Goal: Task Accomplishment & Management: Complete application form

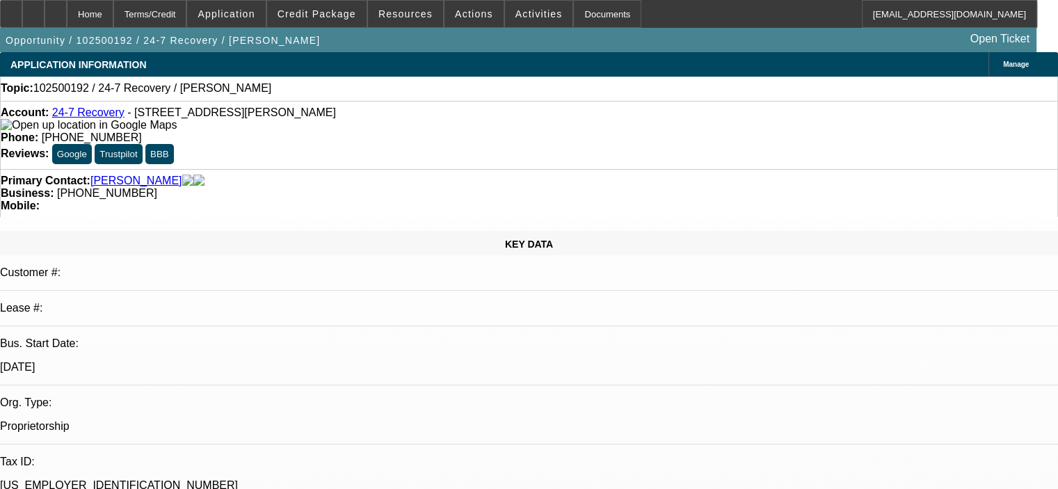
select select "0"
select select "2"
select select "0.1"
select select "2"
select select "4"
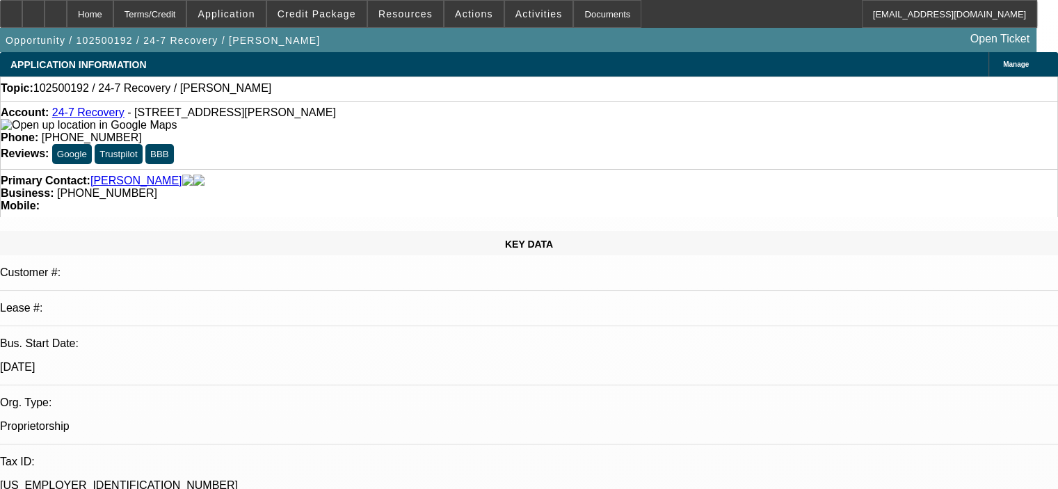
scroll to position [206, 0]
click at [340, 17] on span "Credit Package" at bounding box center [317, 13] width 79 height 11
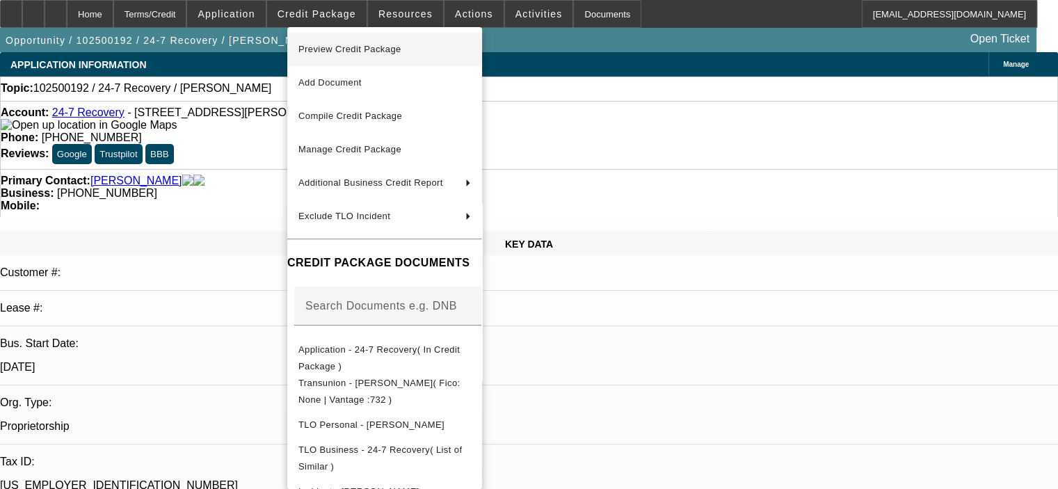
click at [343, 46] on span "Preview Credit Package" at bounding box center [349, 49] width 103 height 10
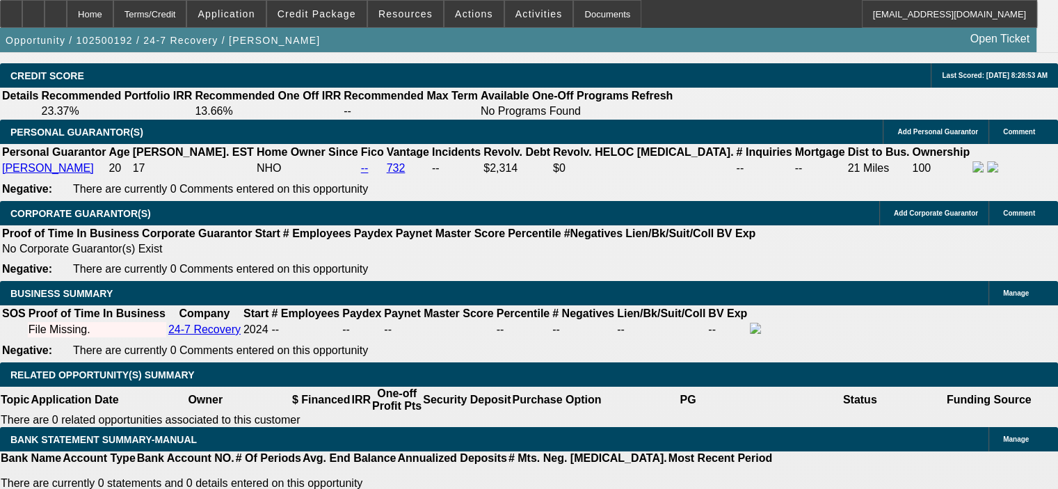
scroll to position [0, 0]
click at [340, 6] on span at bounding box center [316, 13] width 99 height 33
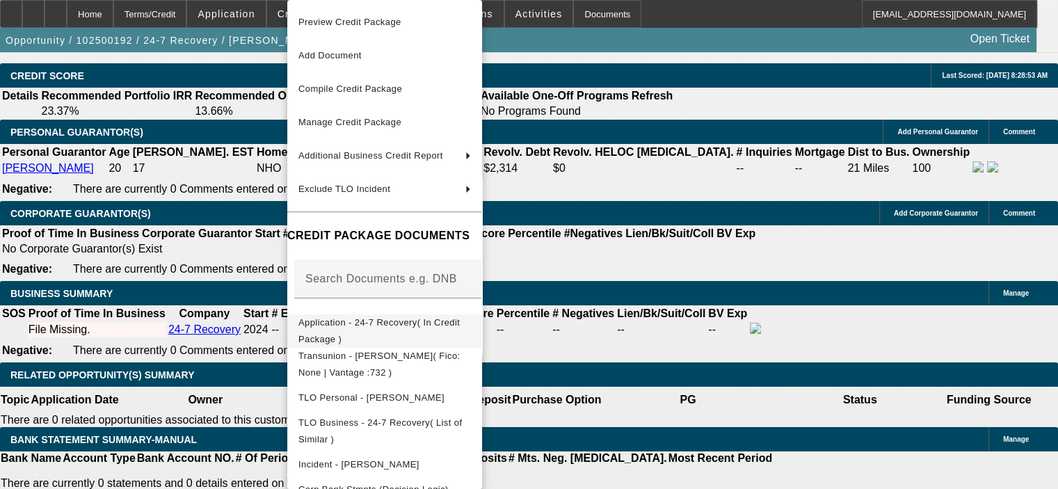
click at [390, 321] on span "Application - 24-7 Recovery( In Credit Package )" at bounding box center [378, 330] width 161 height 27
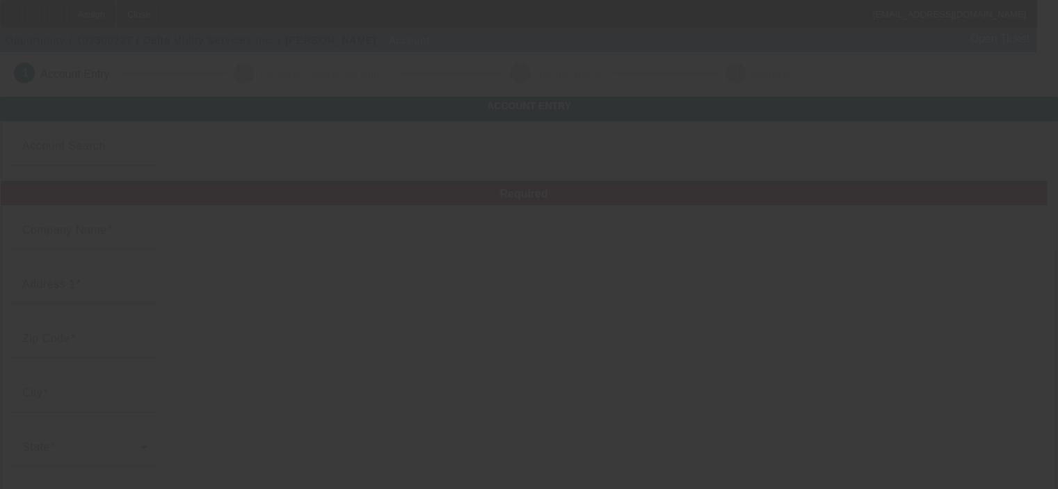
type input "Delta Utility Services Inc."
type input "12075 Rose Industrial Dr."
type input "35444"
type input "Brookwood"
type input "(205) 792-2690"
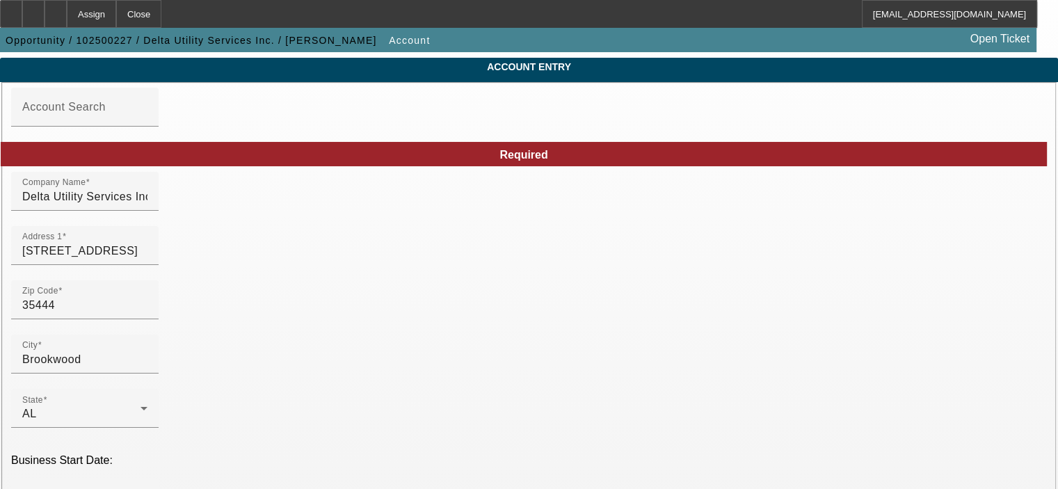
scroll to position [70, 0]
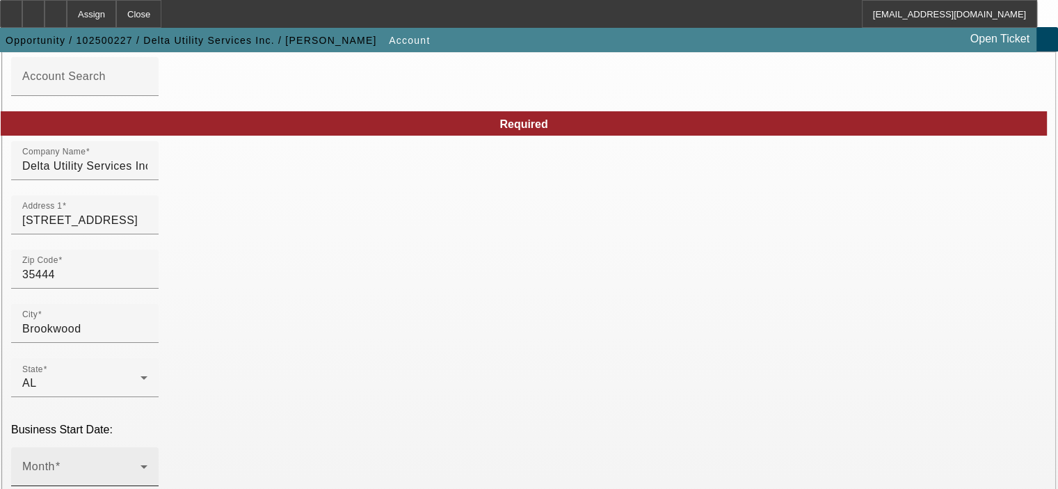
click at [141, 464] on span at bounding box center [81, 472] width 118 height 17
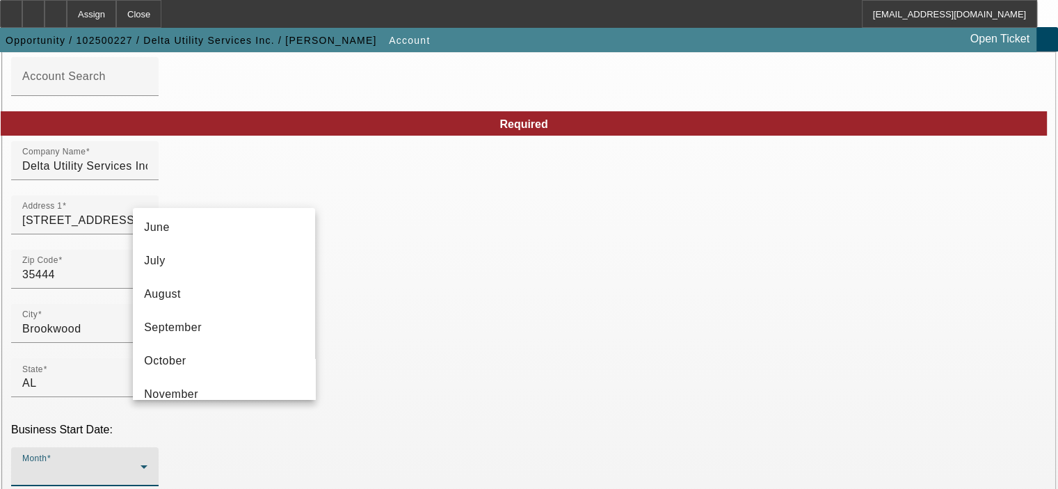
scroll to position [212, 0]
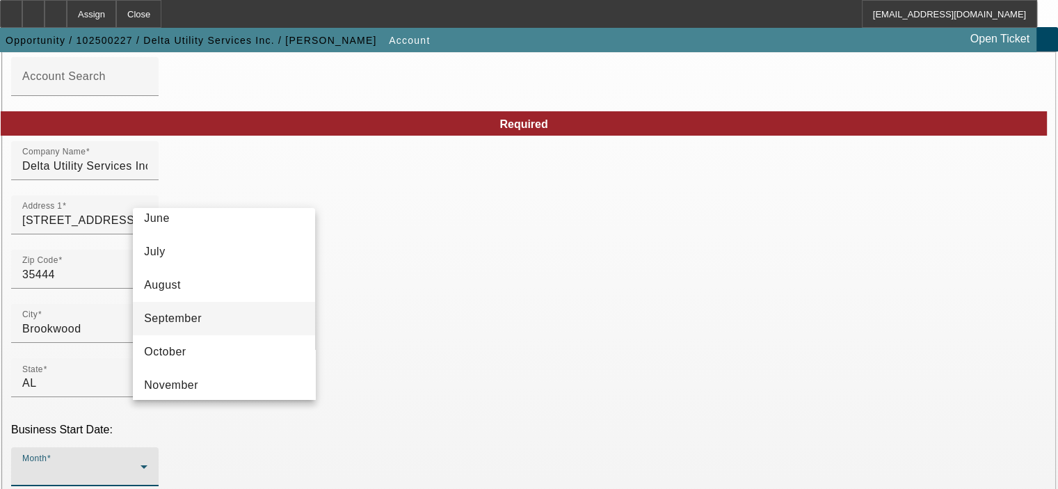
click at [256, 323] on mat-option "September" at bounding box center [224, 318] width 182 height 33
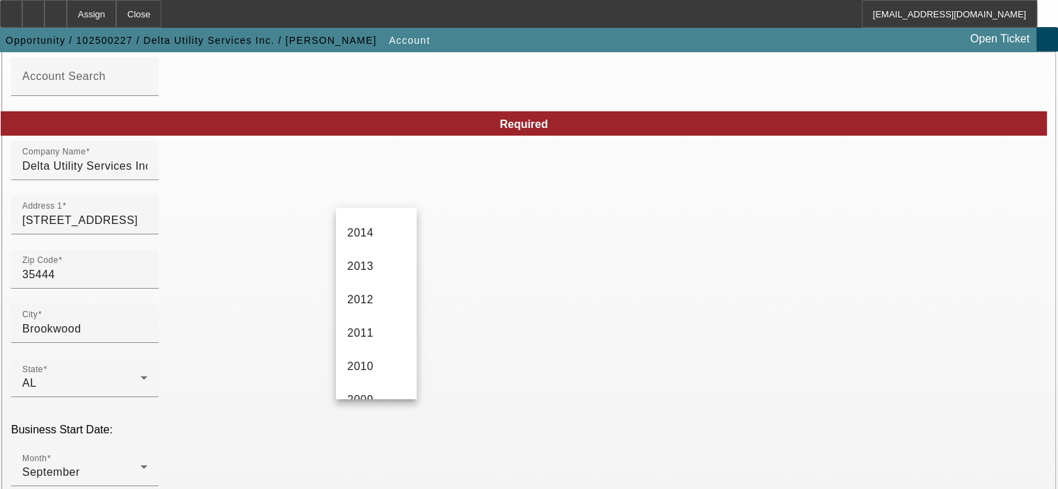
scroll to position [479, 0]
click at [364, 290] on span "2012" at bounding box center [360, 286] width 26 height 17
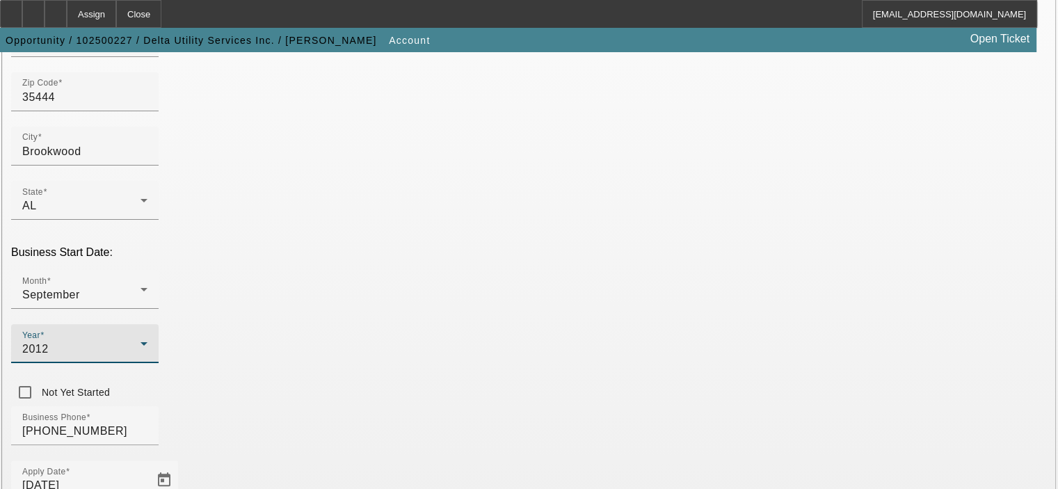
scroll to position [278, 0]
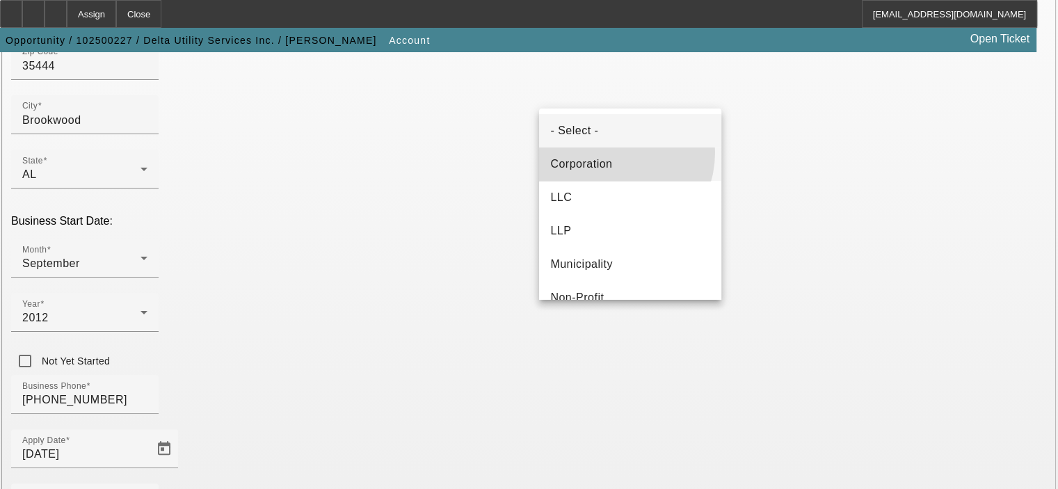
click at [604, 152] on mat-option "Corporation" at bounding box center [630, 164] width 182 height 33
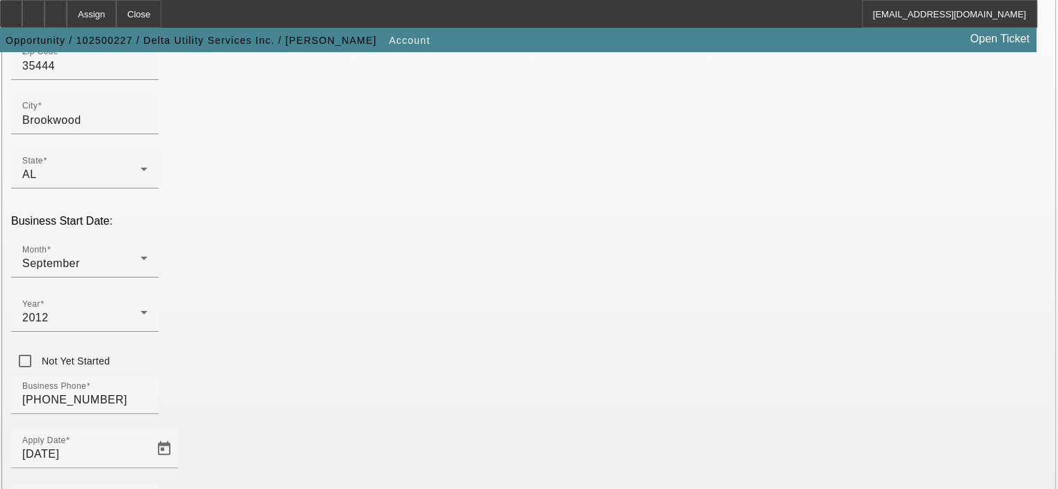
type input "460946497"
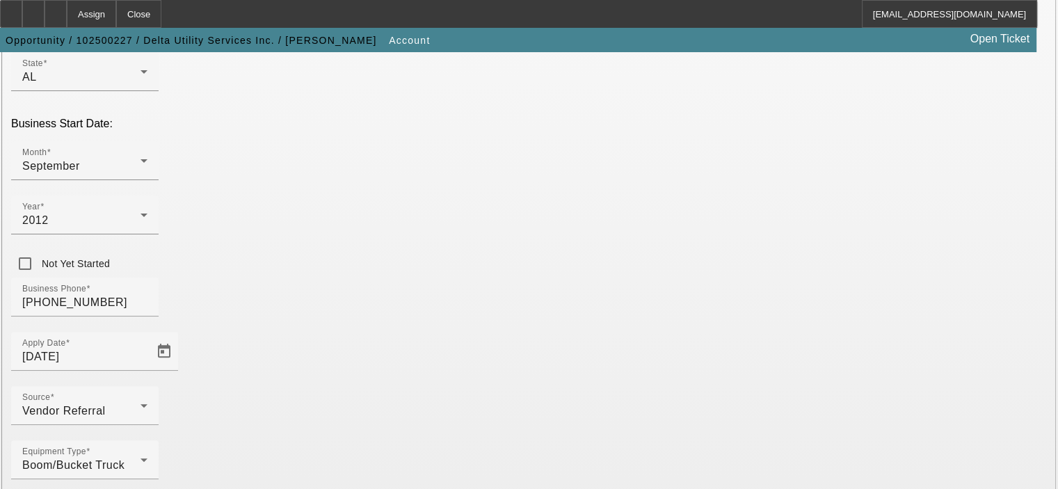
scroll to position [384, 0]
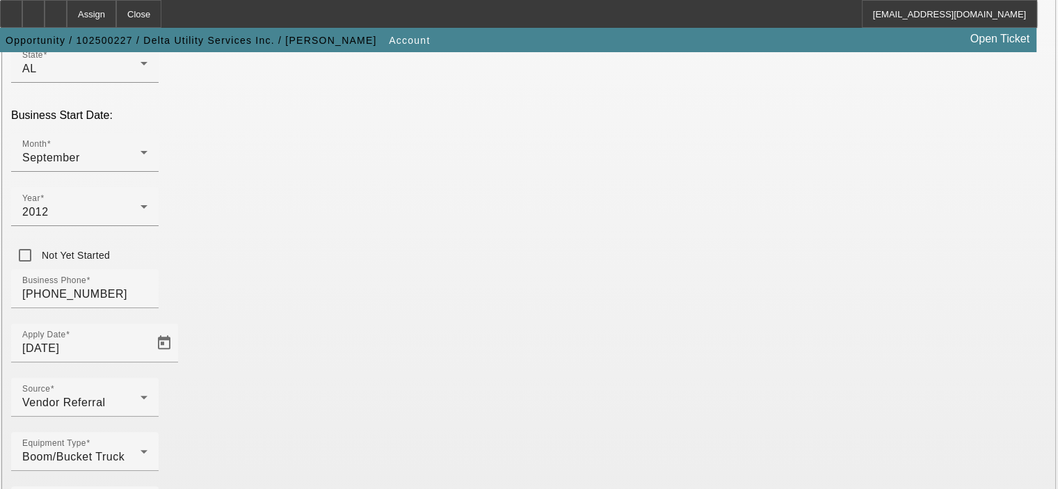
type input "Maintenance & Construction of Power Communication lines & related structures"
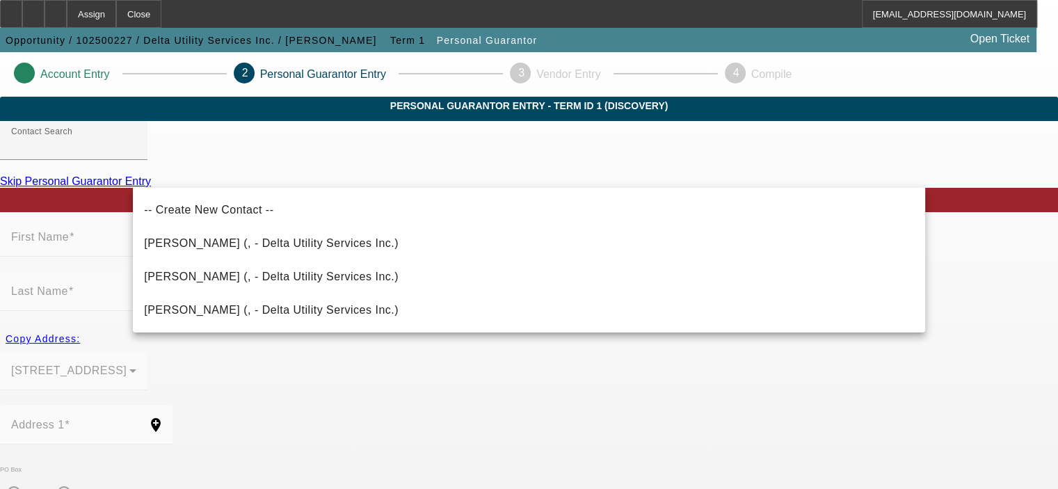
click at [265, 280] on span "Blackmon, Kellie (, - Delta Utility Services Inc.)" at bounding box center [271, 277] width 255 height 12
type input "Blackmon, Kellie (, - Delta Utility Services Inc.)"
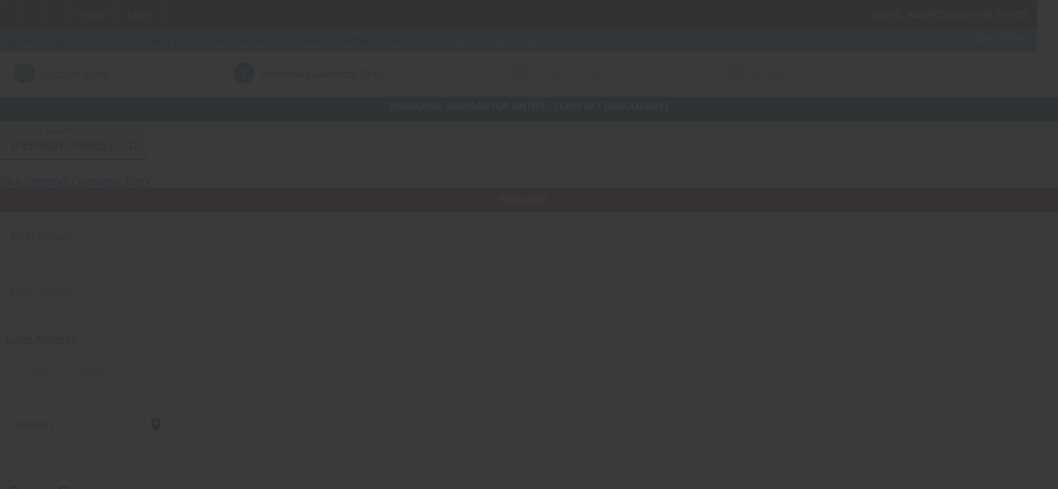
type input "Kellie"
type input "Blackmon"
radio input "true"
type input "(205) 792-2690"
type input "kblackmn@gmail.com"
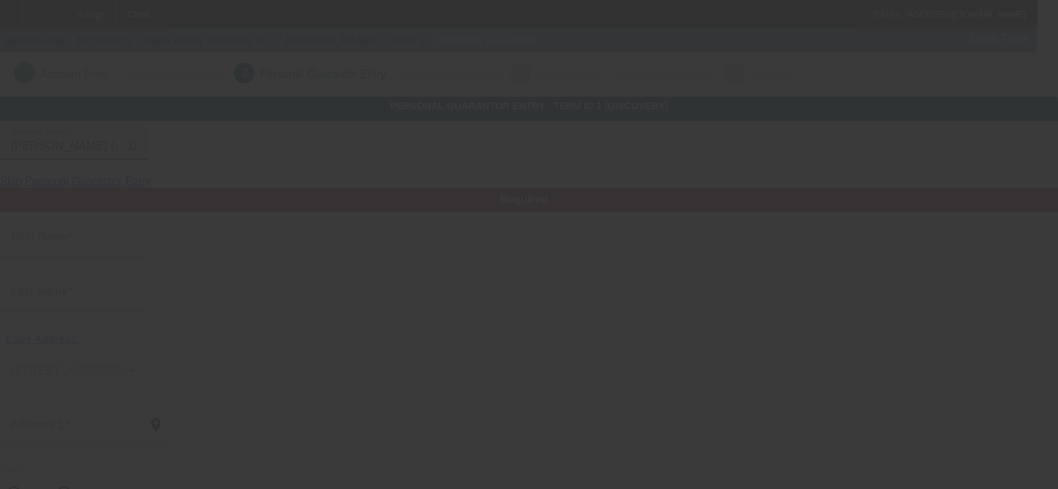
type input "(205) 454-4673"
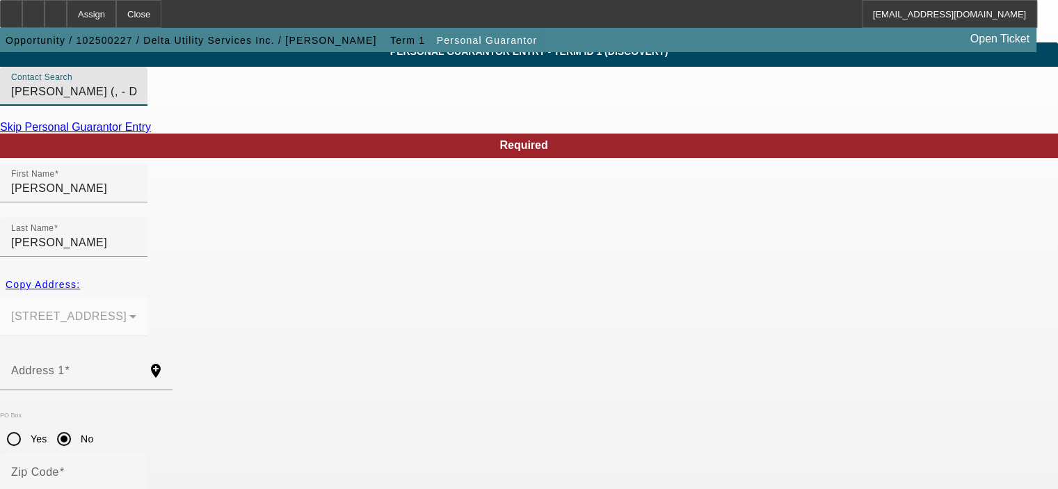
scroll to position [48, 0]
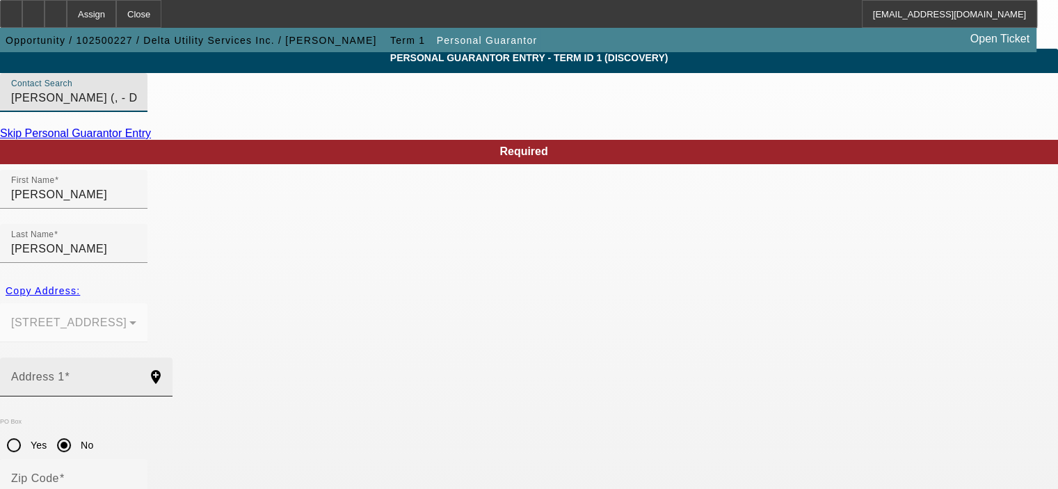
click at [136, 374] on input "Address 1" at bounding box center [73, 382] width 125 height 17
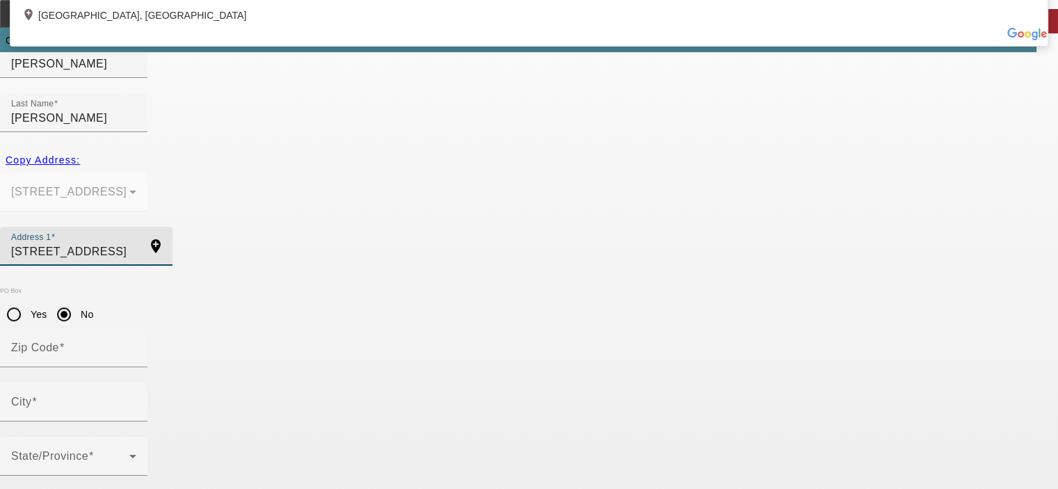
scroll to position [187, 0]
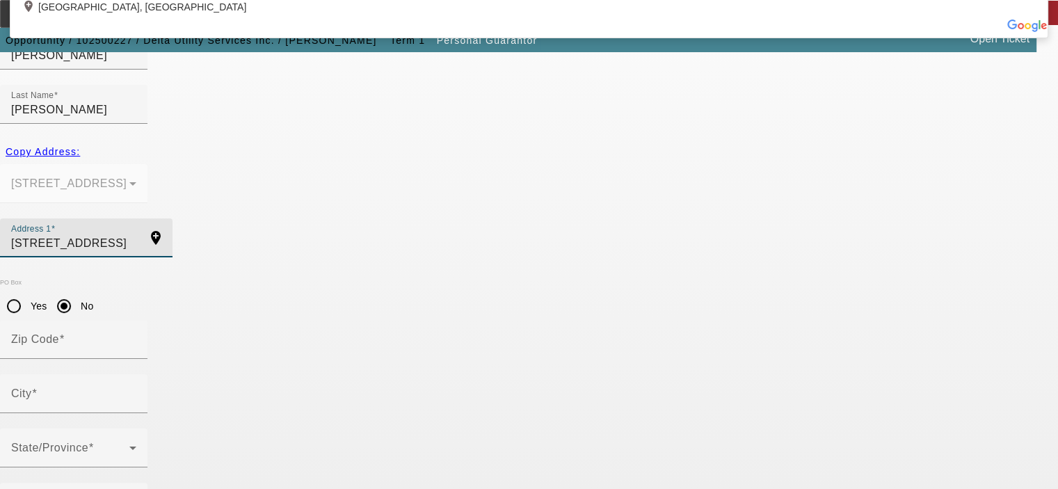
type input "14464 Highland Ridge"
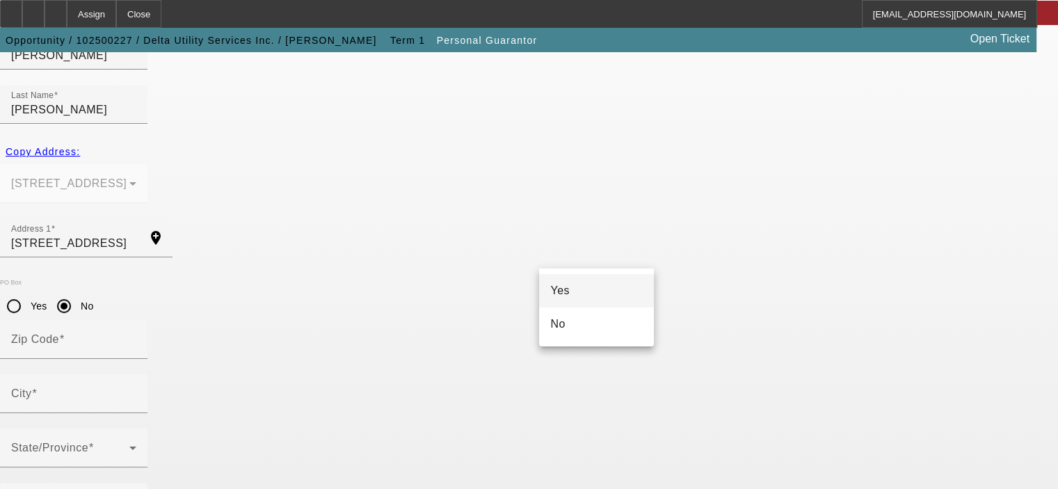
click at [475, 255] on div at bounding box center [529, 244] width 1058 height 489
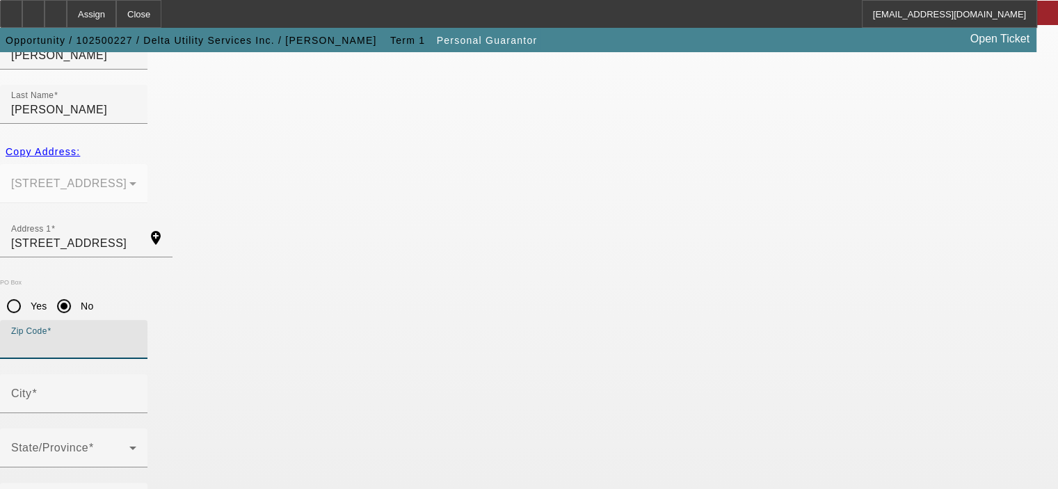
click at [136, 337] on input "Zip Code" at bounding box center [73, 345] width 125 height 17
type input "35456"
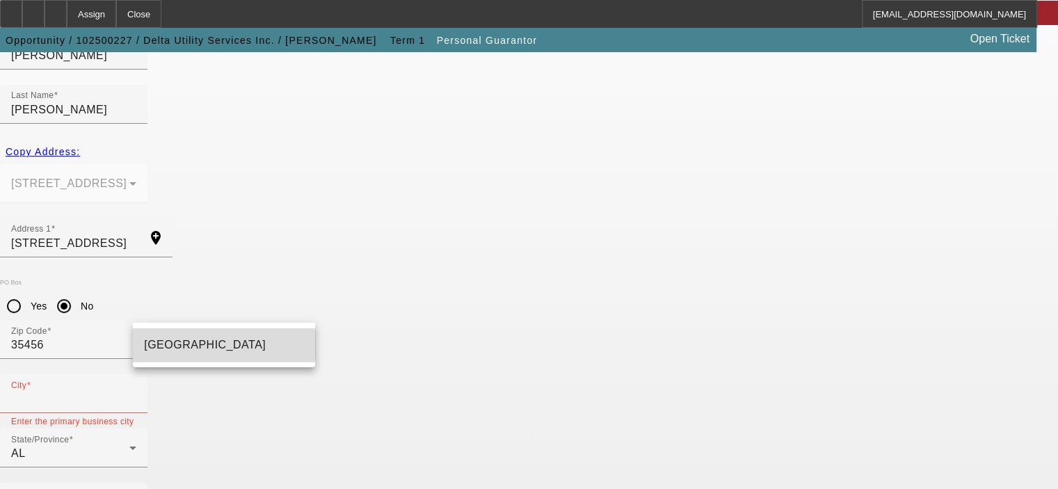
click at [206, 345] on mat-option "Duncanville" at bounding box center [224, 344] width 182 height 33
type input "Duncanville"
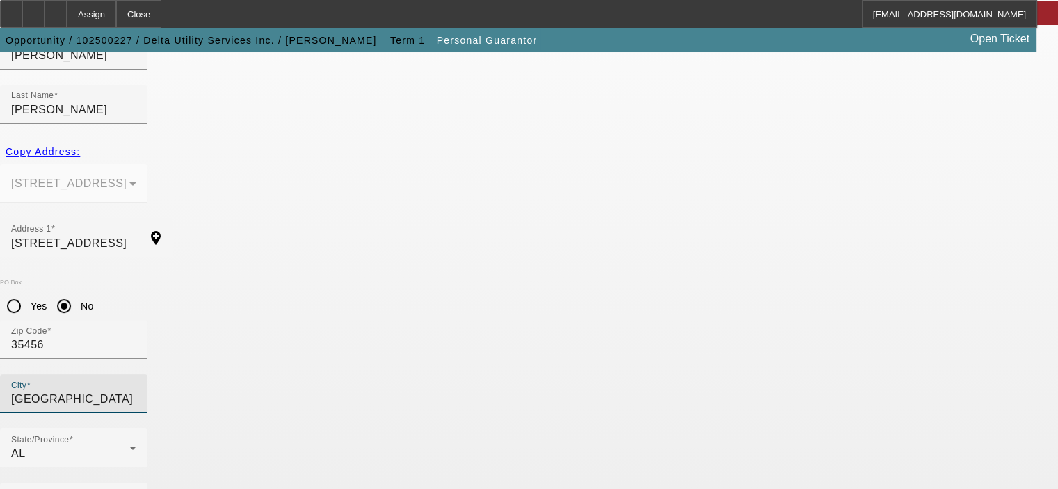
type input "60"
type input "421-17-5342"
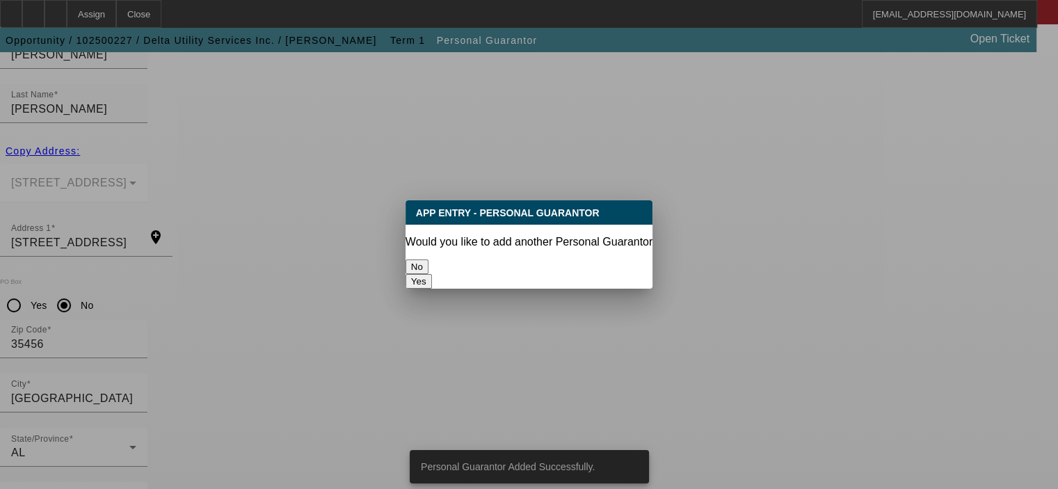
scroll to position [0, 0]
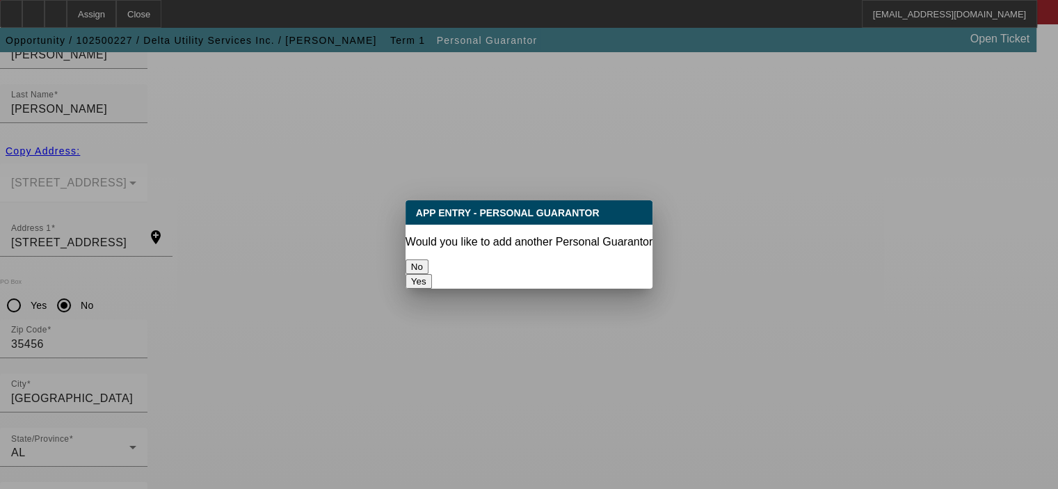
click at [432, 274] on button "Yes" at bounding box center [419, 281] width 26 height 15
radio input "false"
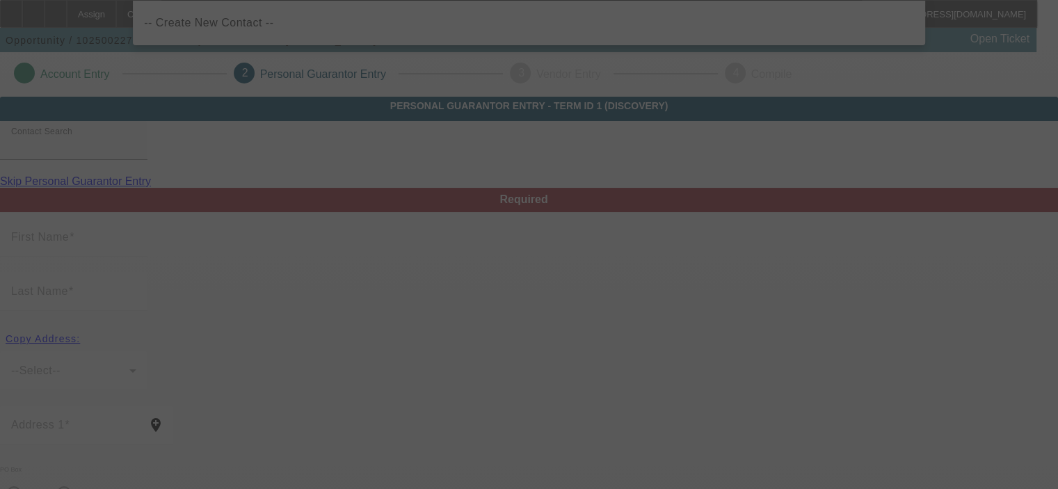
scroll to position [187, 0]
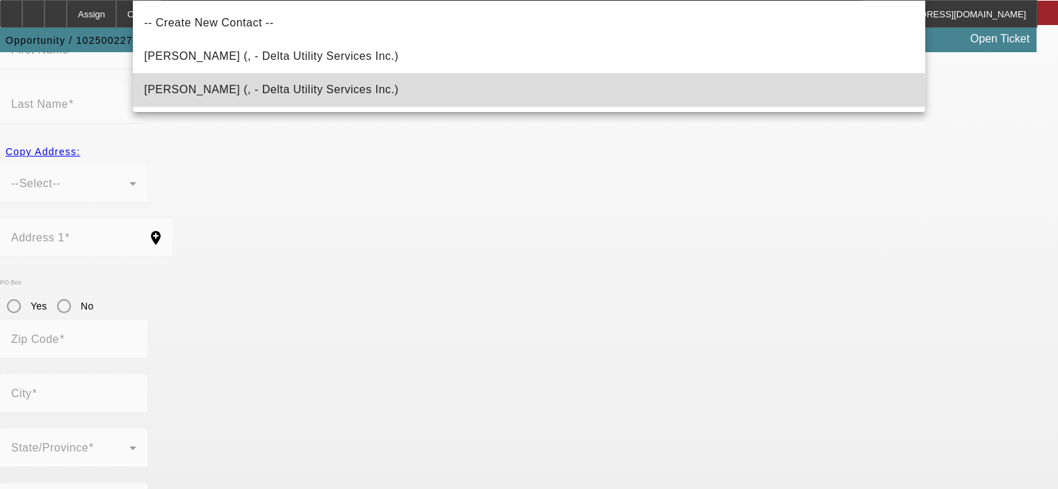
click at [221, 95] on span "Blackmon, Thomas (, - Delta Utility Services Inc.)" at bounding box center [271, 89] width 255 height 17
type input "Blackmon, Thomas (, - Delta Utility Services Inc.)"
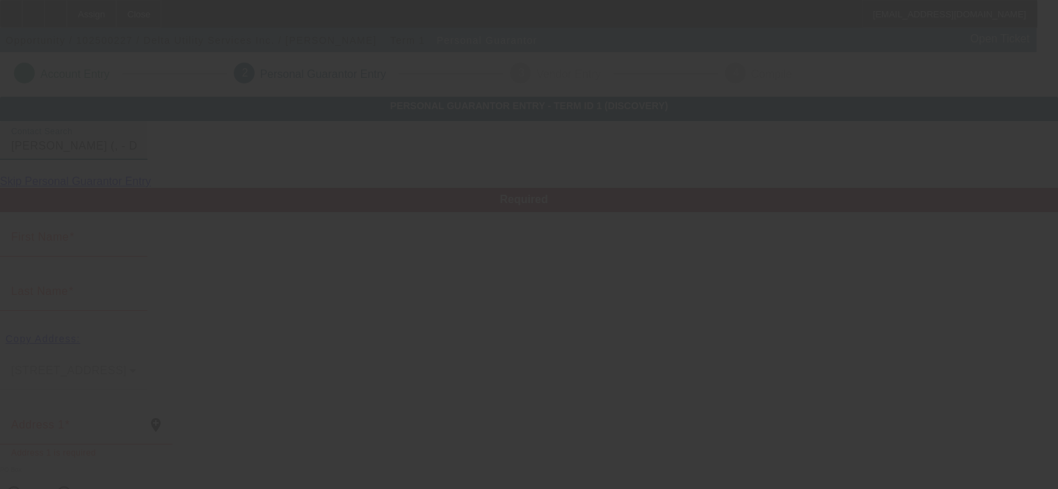
type input "Thomas"
type input "Blackmon"
radio input "true"
type input "(205) 792-2690"
type input "tommydeltainc@gmail.com"
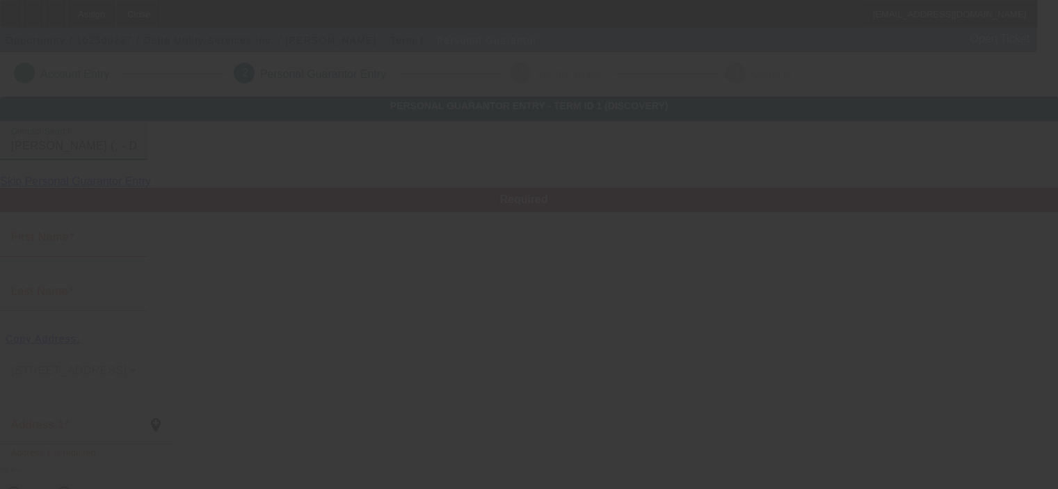
type input "(205) 792-2690"
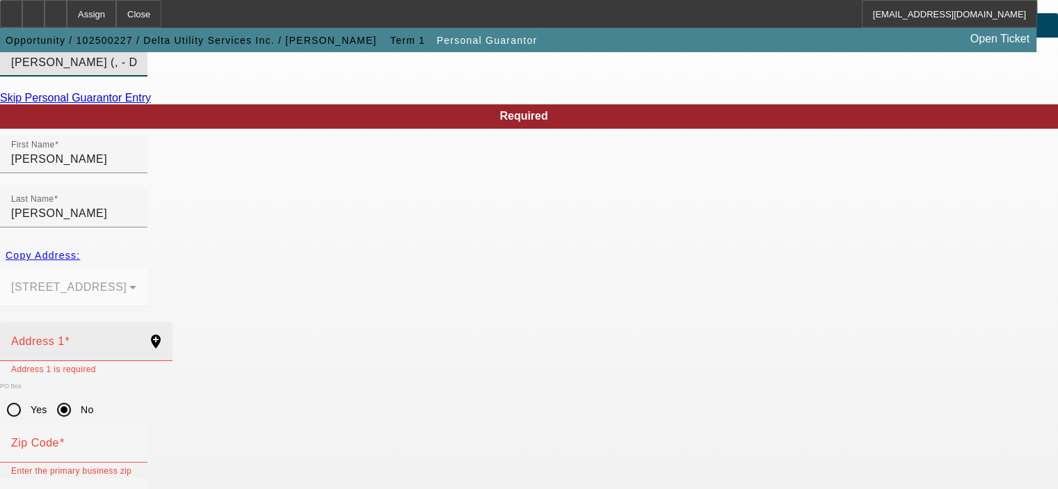
scroll to position [187, 0]
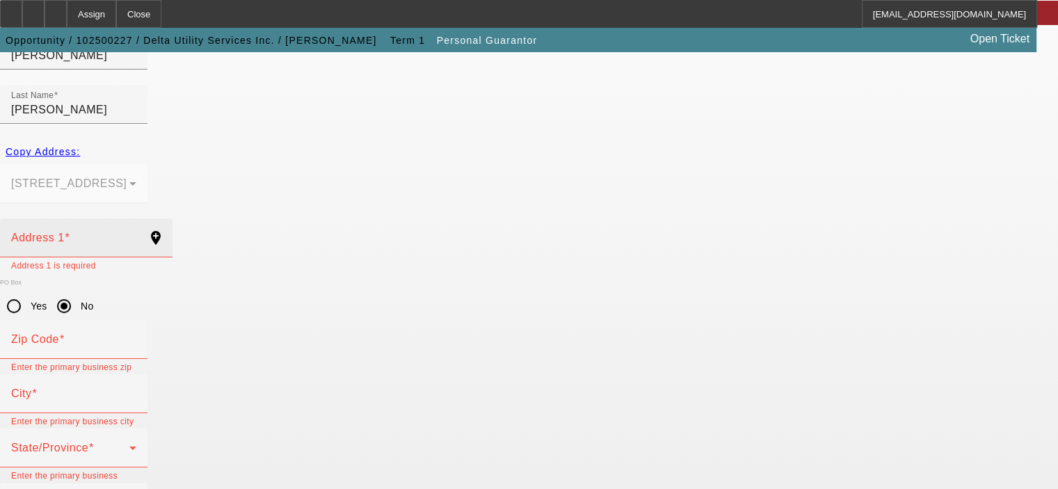
click at [136, 235] on input "Address 1" at bounding box center [73, 243] width 125 height 17
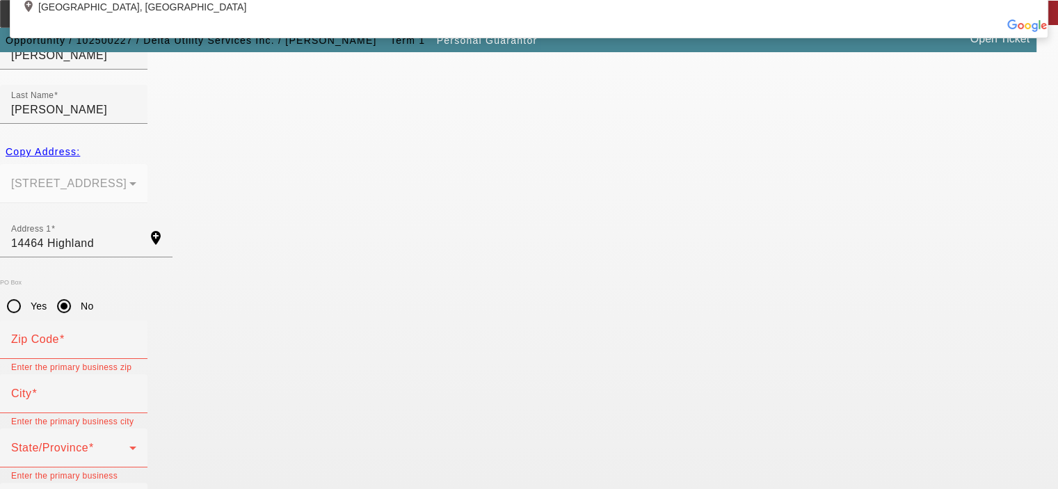
type input "14464 Highland Rdg."
type input "35456"
type input "Duncanville"
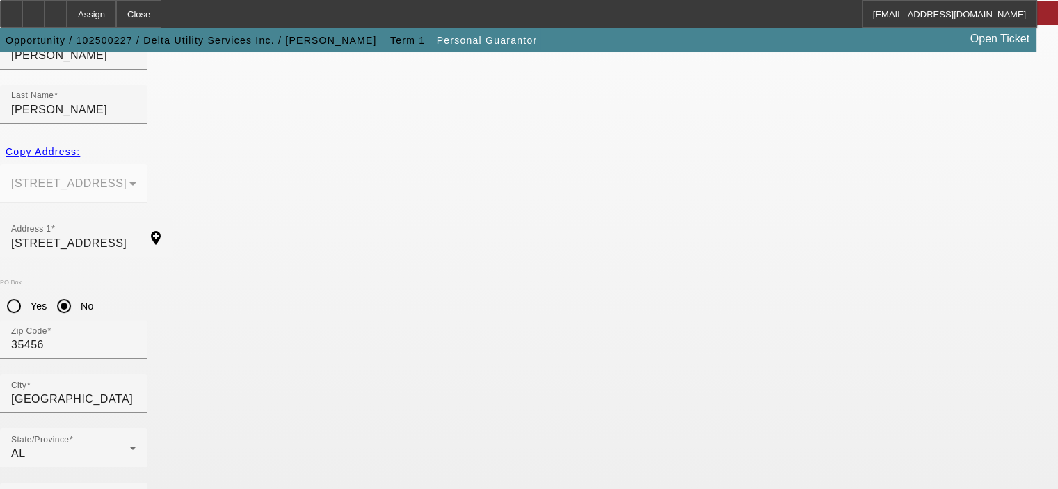
click at [565, 289] on span "Yes" at bounding box center [559, 290] width 19 height 17
type input "$609,673.00"
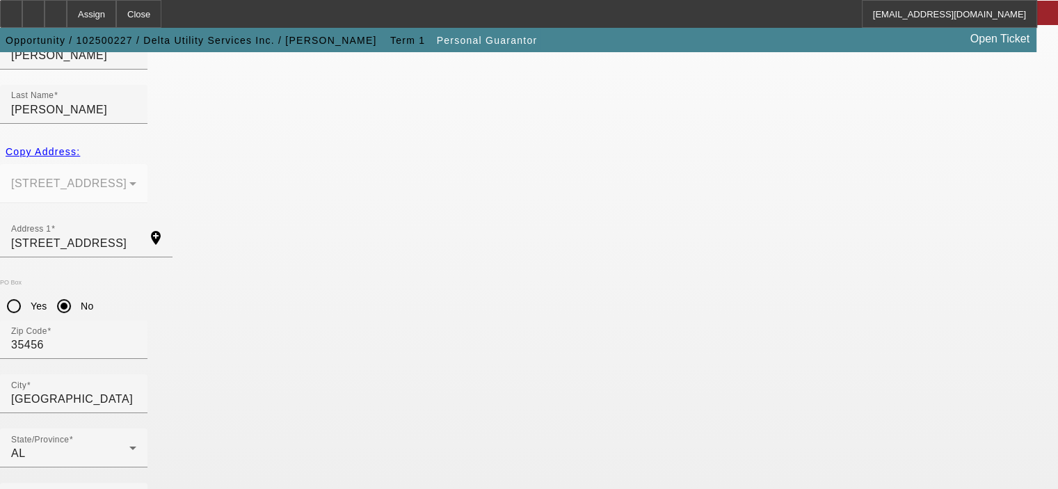
type input "40"
type input "420-11-3731"
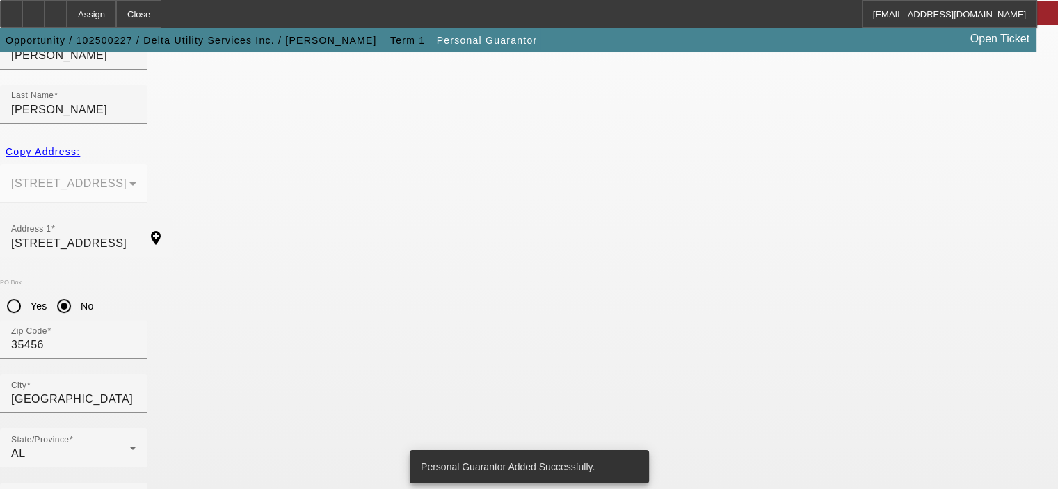
scroll to position [0, 0]
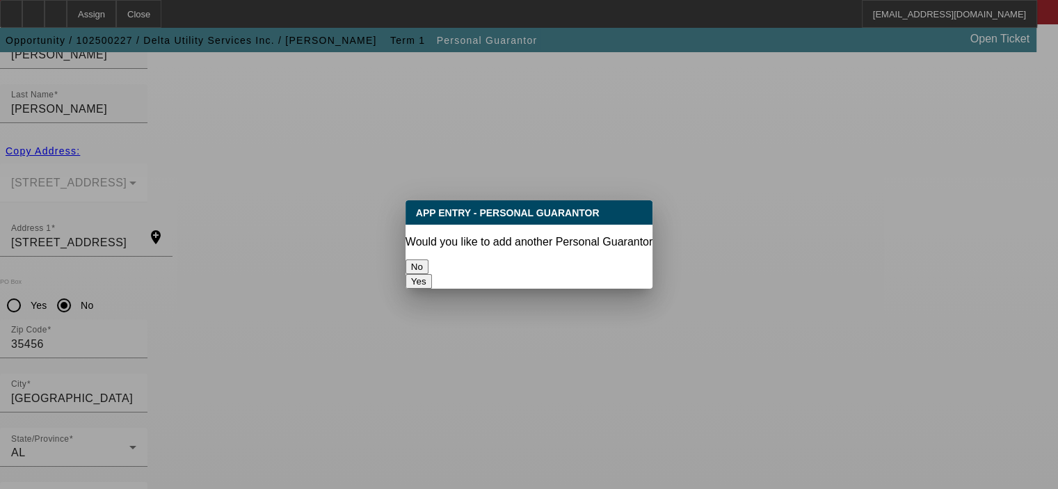
click at [429, 260] on button "No" at bounding box center [417, 267] width 23 height 15
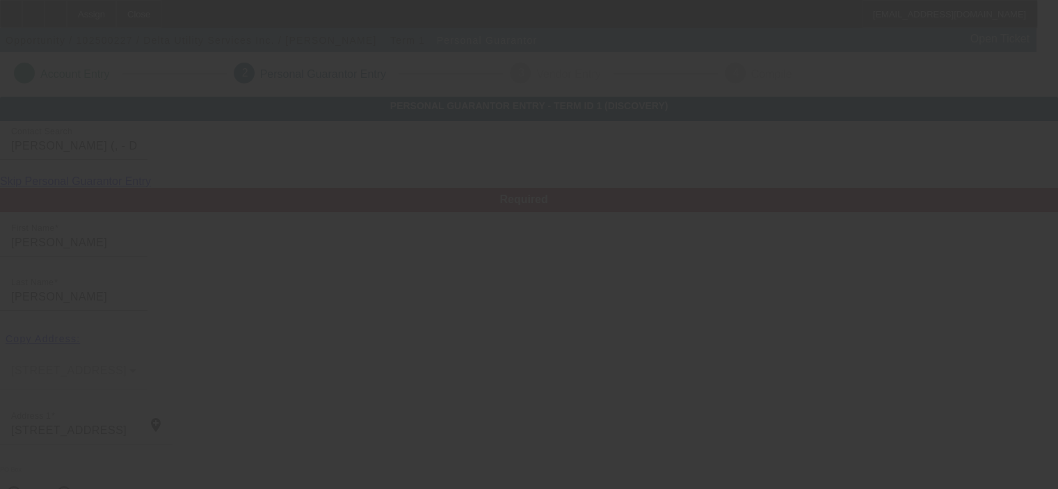
scroll to position [187, 0]
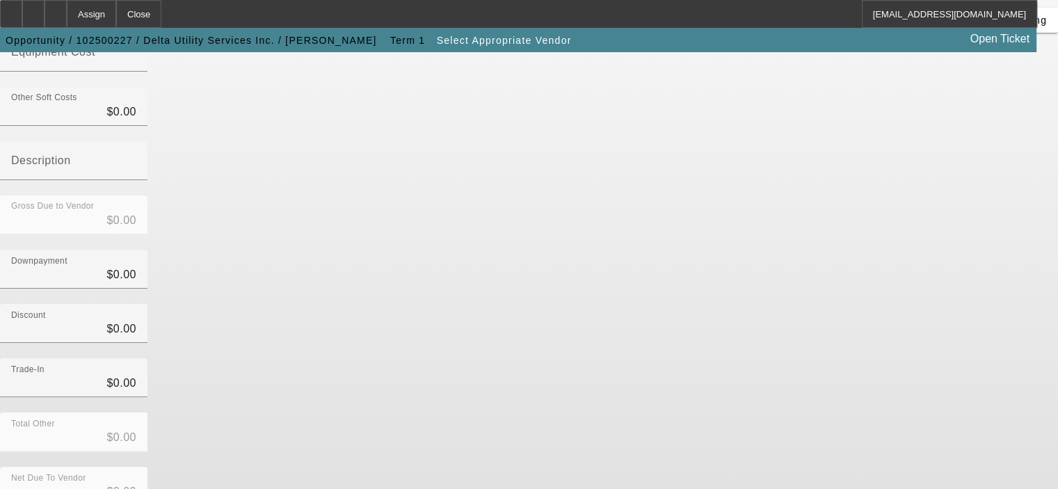
scroll to position [212, 0]
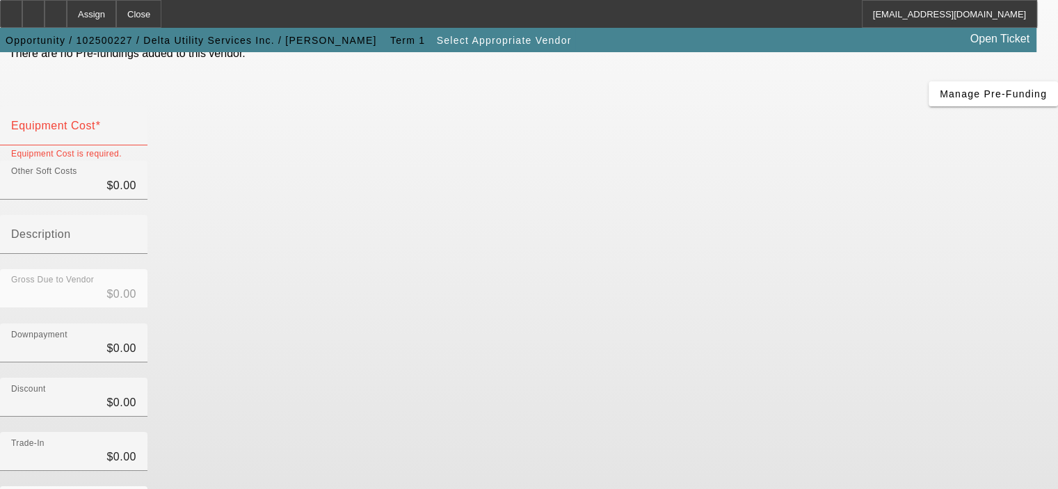
scroll to position [3, 0]
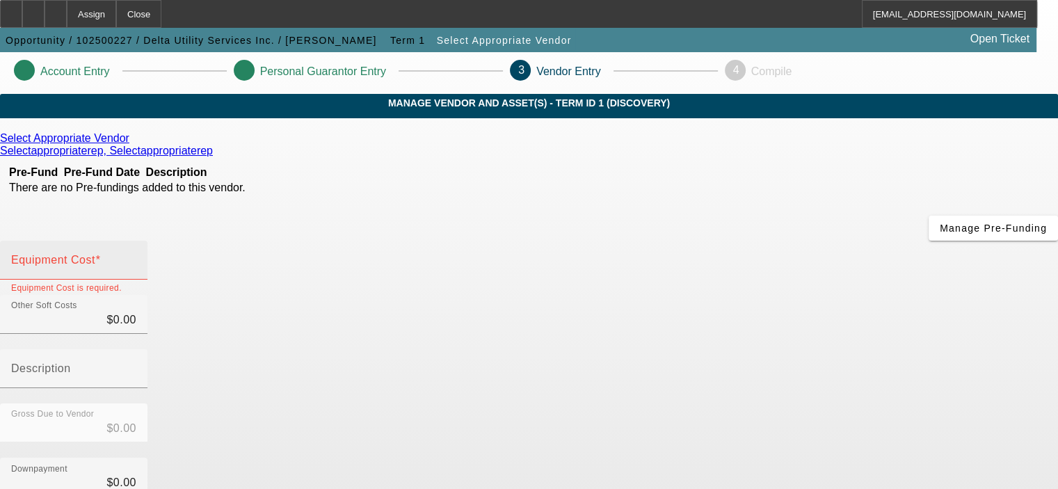
click at [136, 257] on input "Equipment Cost" at bounding box center [73, 265] width 125 height 17
type input "2"
type input "$2.00"
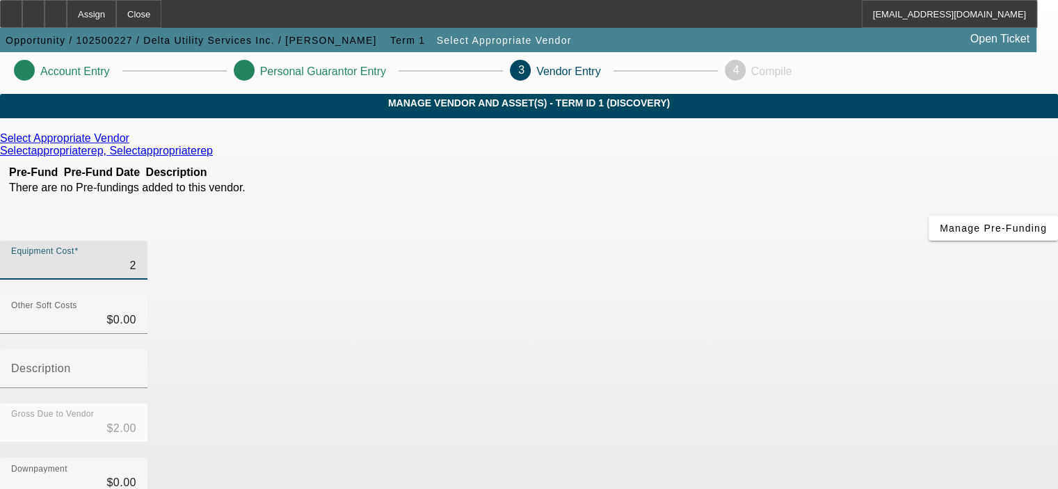
type input "28"
type input "$28.00"
type input "283"
type input "$283.00"
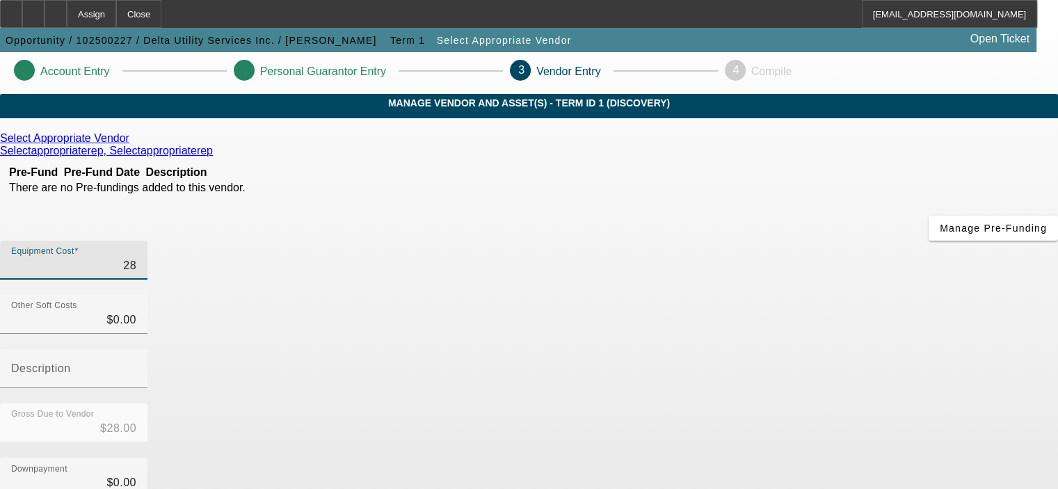
type input "$283.00"
type input "2839"
type input "$2,839.00"
type input "28390"
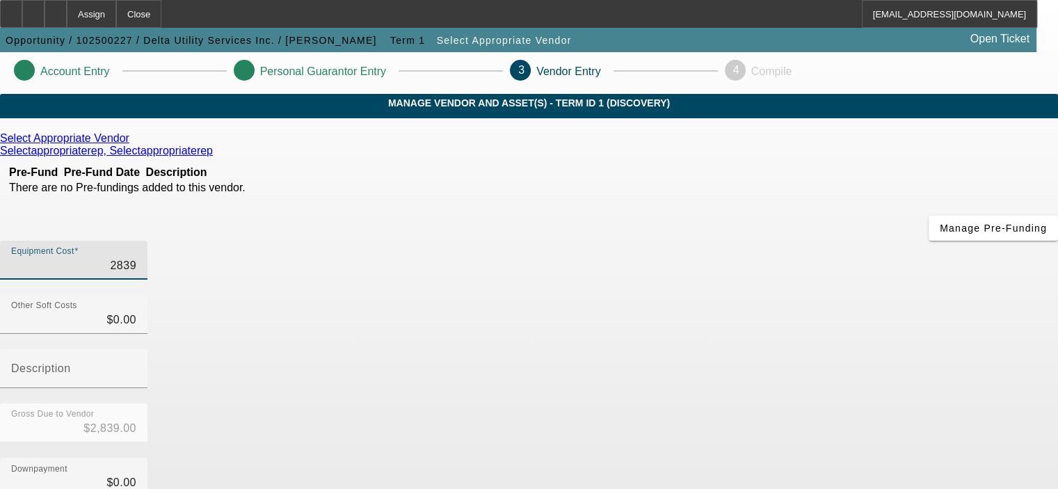
type input "$28,390.00"
type input "283900"
type input "$283,900.00"
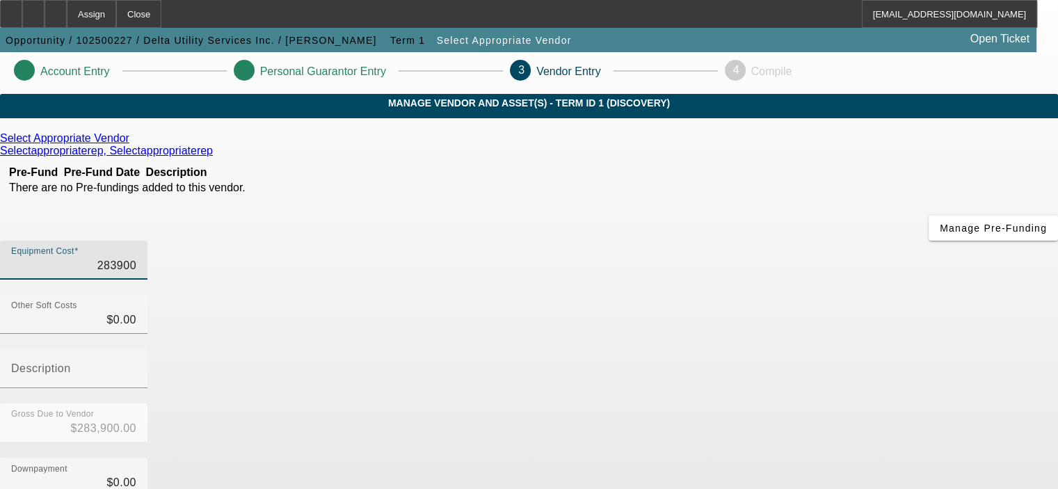
type input "$283,900.00"
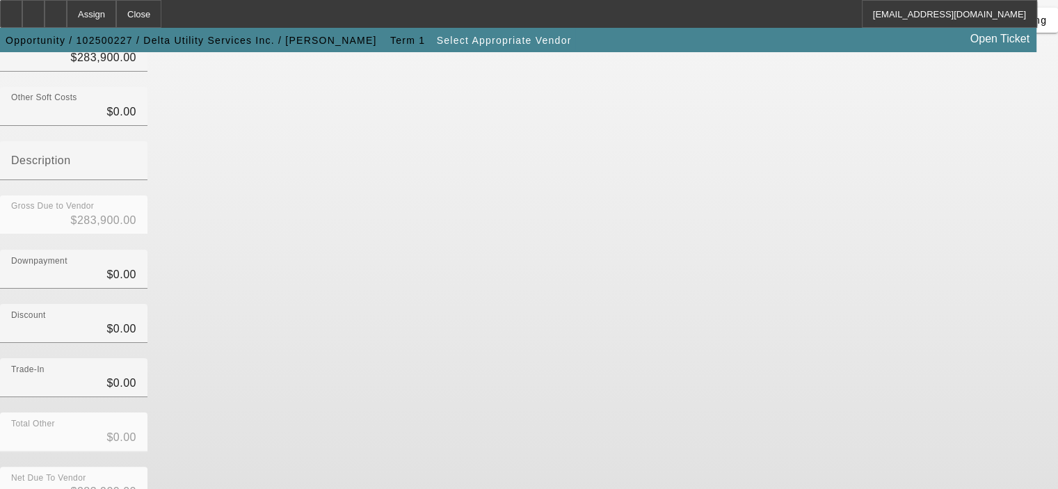
scroll to position [212, 0]
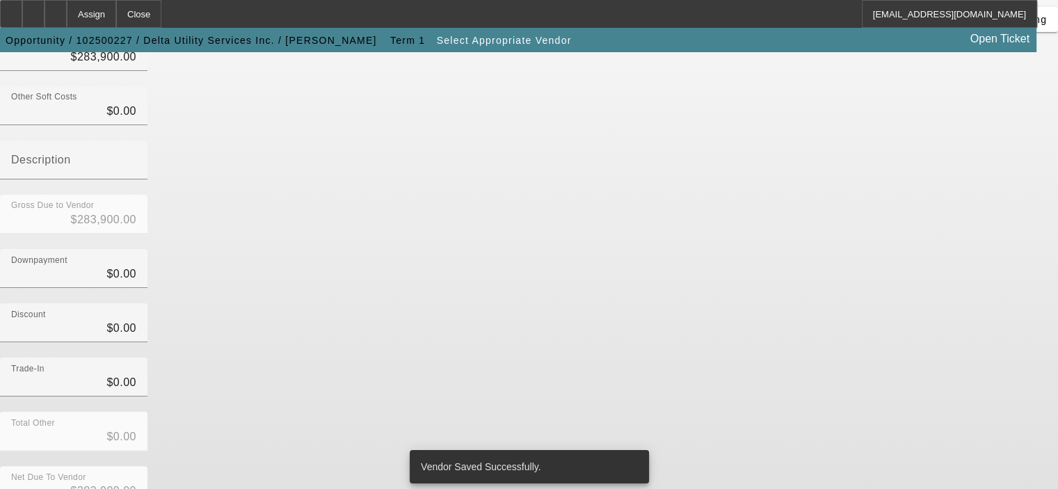
scroll to position [0, 0]
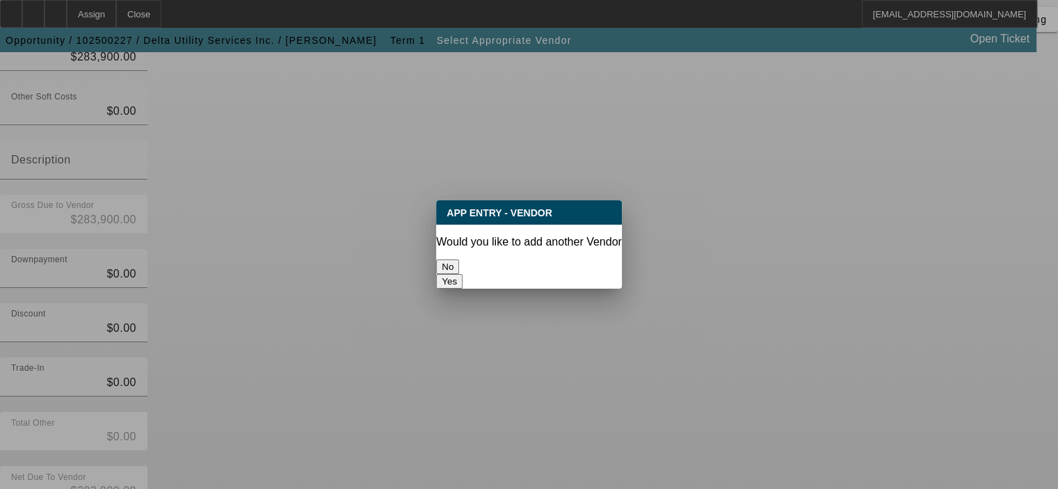
click at [459, 260] on button "No" at bounding box center [447, 267] width 23 height 15
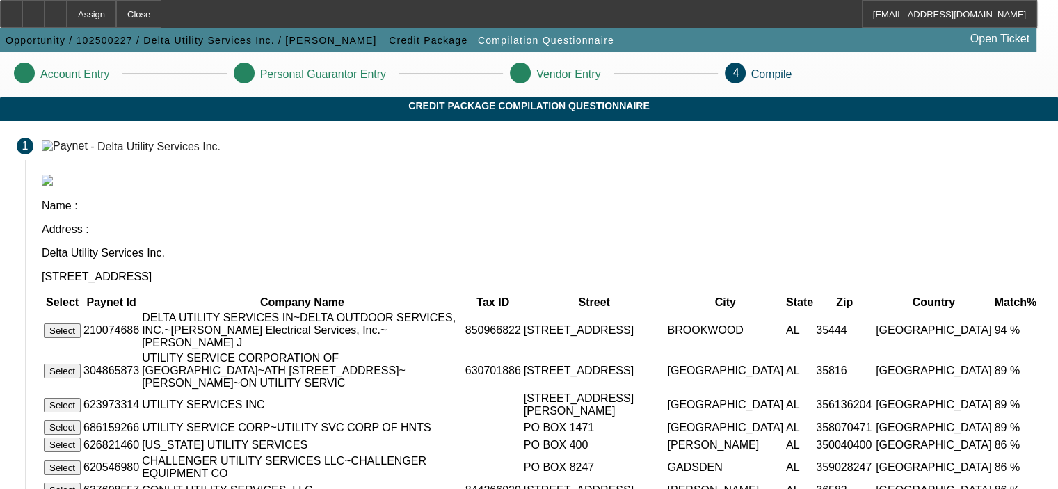
click at [81, 324] on button "Select" at bounding box center [62, 331] width 37 height 15
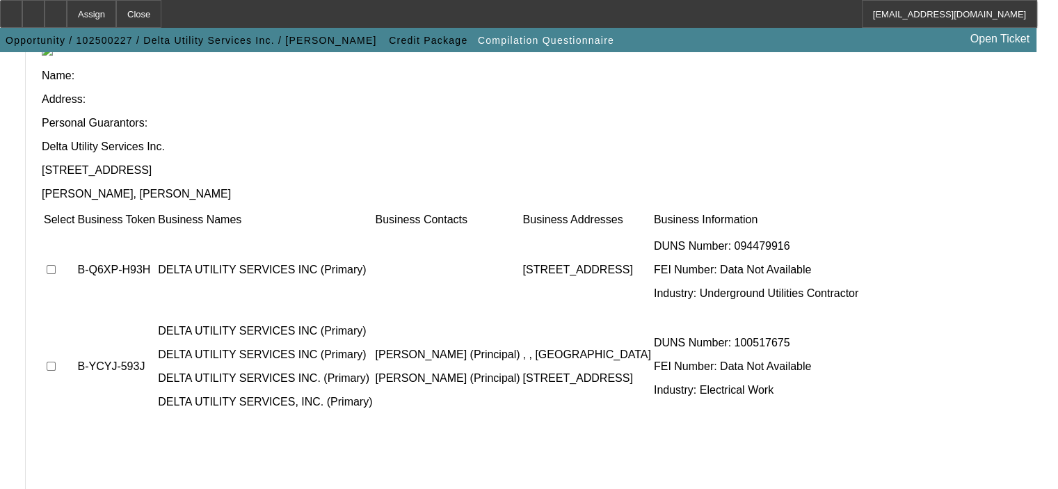
click at [56, 265] on input "checkbox" at bounding box center [51, 269] width 9 height 9
checkbox input "true"
click at [56, 362] on input "checkbox" at bounding box center [51, 366] width 9 height 9
checkbox input "true"
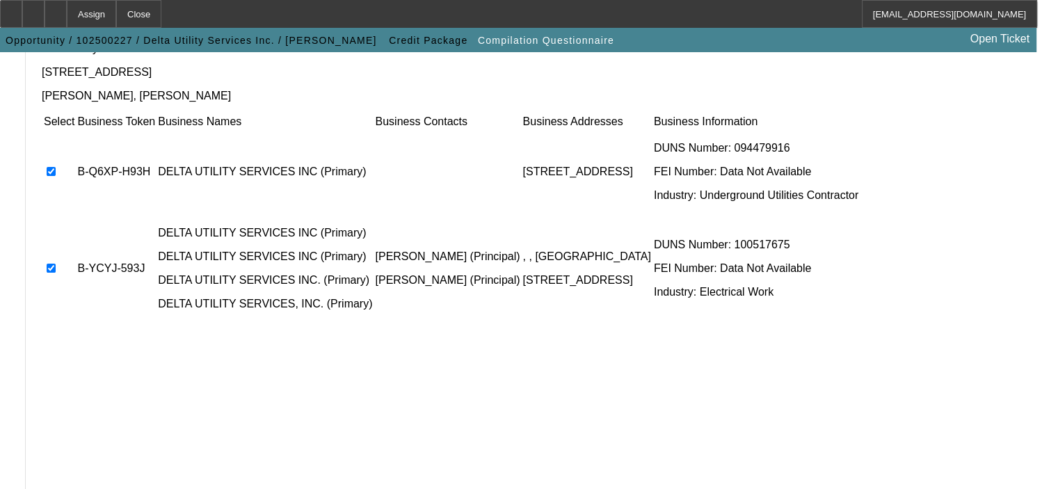
scroll to position [280, 0]
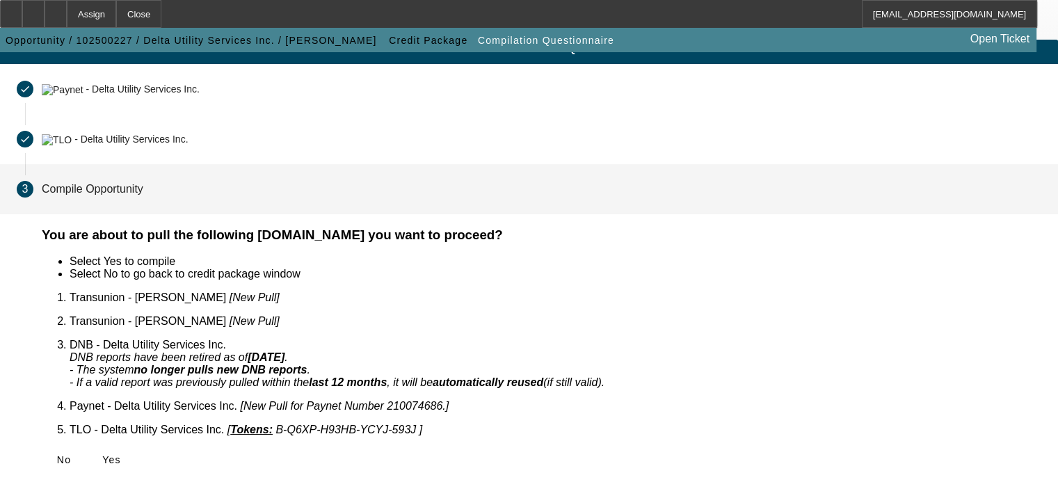
scroll to position [29, 0]
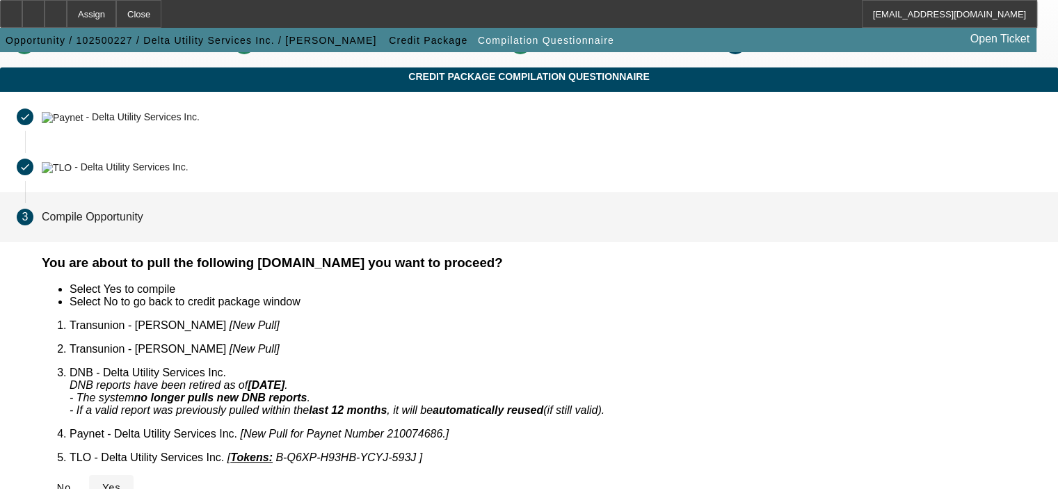
click at [121, 482] on span "Yes" at bounding box center [111, 487] width 19 height 11
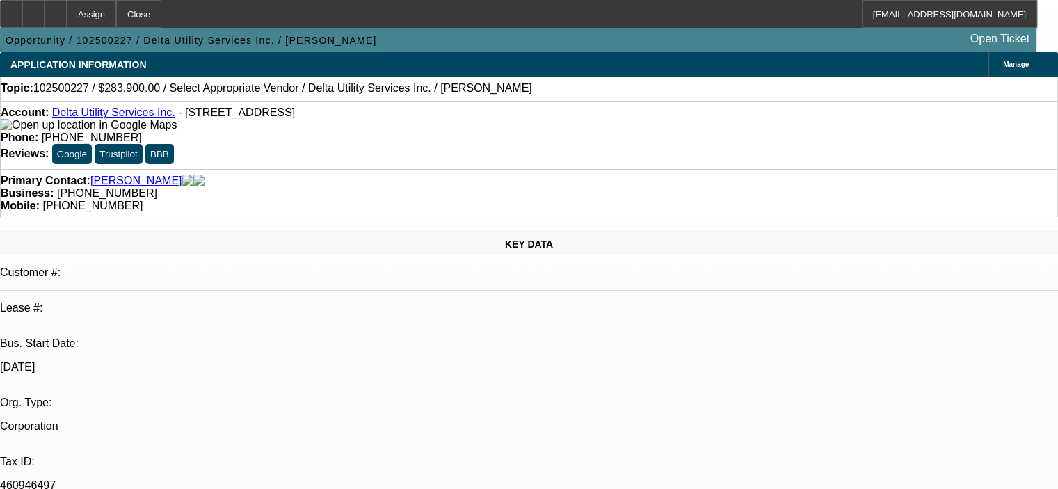
select select "0"
select select "2"
select select "0.1"
select select "1"
select select "2"
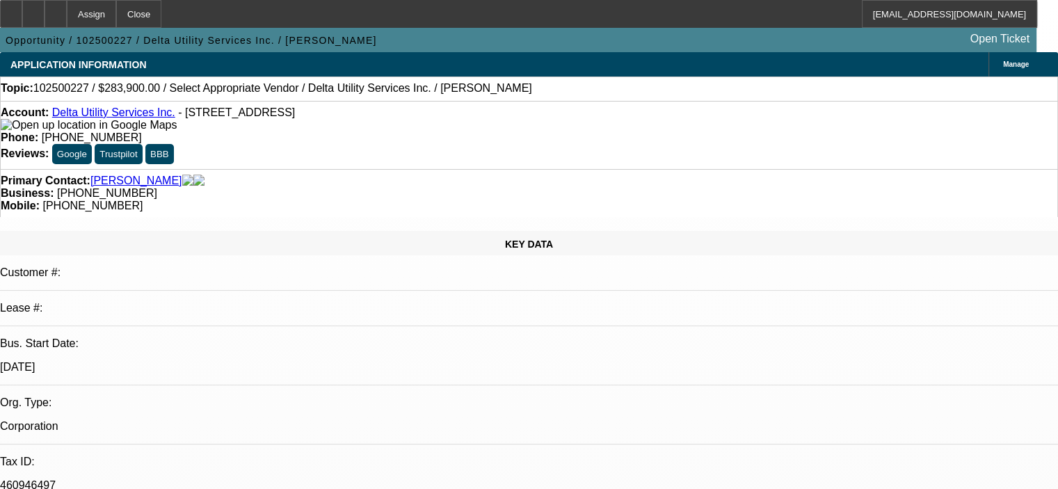
select select "4"
click at [45, 16] on div at bounding box center [33, 14] width 22 height 28
click at [45, 15] on div at bounding box center [33, 14] width 22 height 28
